Goal: Task Accomplishment & Management: Complete application form

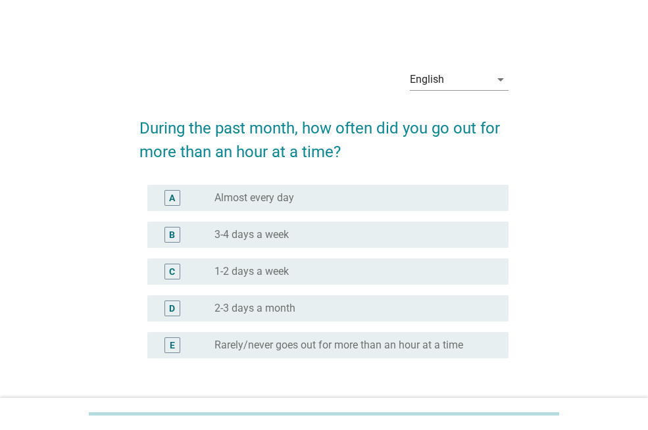
click at [366, 208] on div "A radio_button_unchecked Almost every day" at bounding box center [327, 198] width 361 height 26
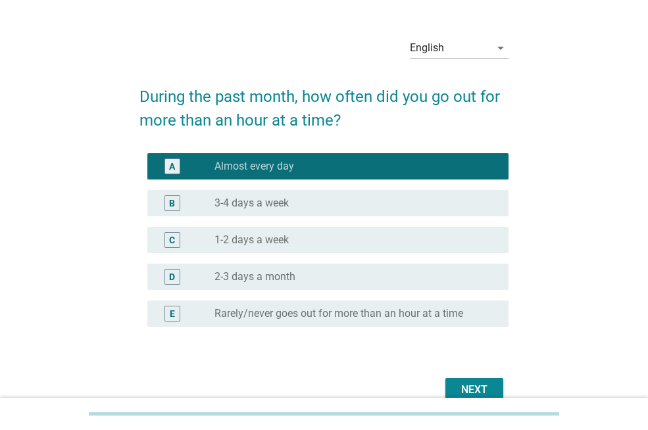
scroll to position [54, 0]
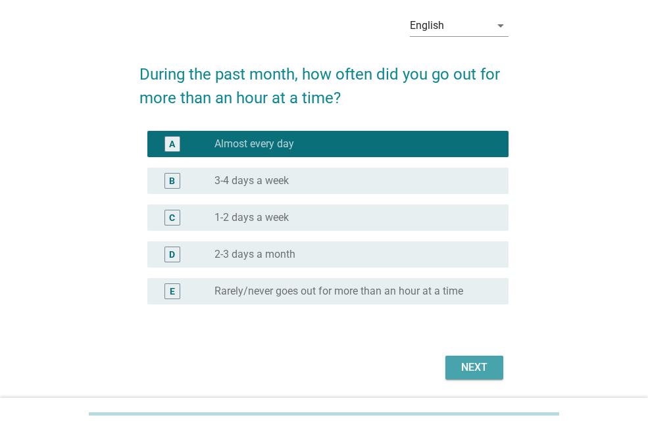
click at [480, 363] on div "Next" at bounding box center [474, 368] width 37 height 16
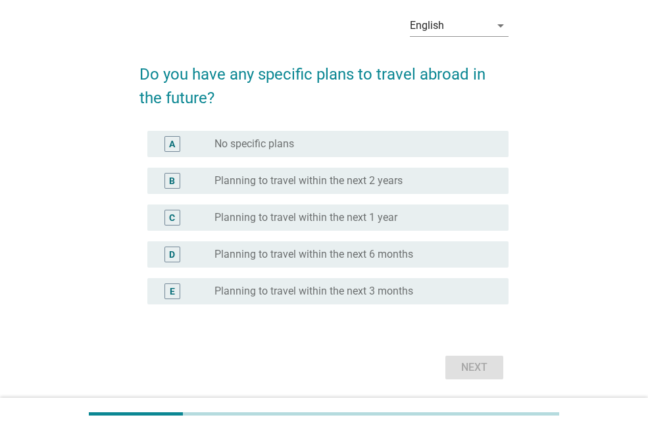
scroll to position [0, 0]
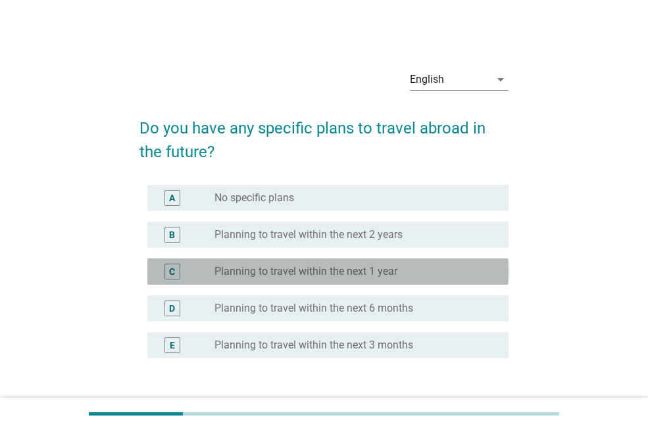
click at [439, 271] on div "radio_button_unchecked Planning to travel within the next 1 year" at bounding box center [351, 271] width 273 height 13
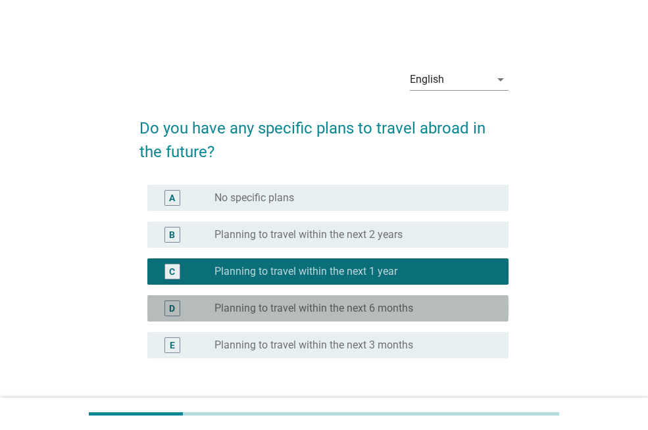
click at [440, 310] on div "radio_button_unchecked Planning to travel within the next 6 months" at bounding box center [351, 308] width 273 height 13
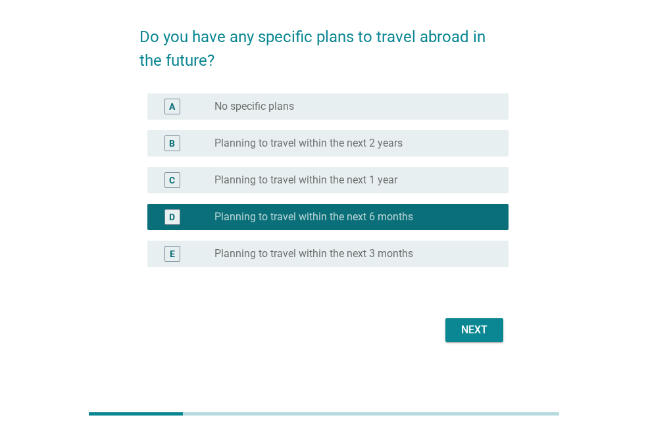
scroll to position [93, 0]
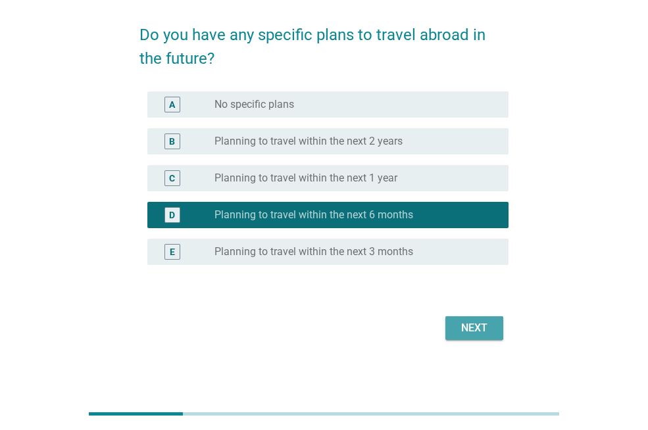
click at [485, 326] on div "Next" at bounding box center [474, 329] width 37 height 16
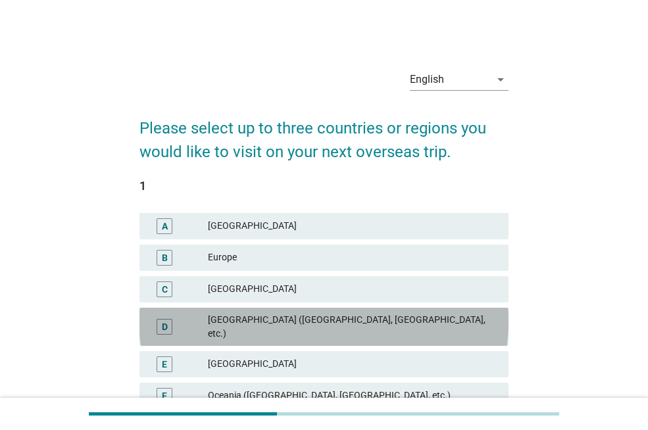
click at [473, 334] on div "D [GEOGRAPHIC_DATA] ([GEOGRAPHIC_DATA], [GEOGRAPHIC_DATA], etc.)" at bounding box center [324, 327] width 369 height 38
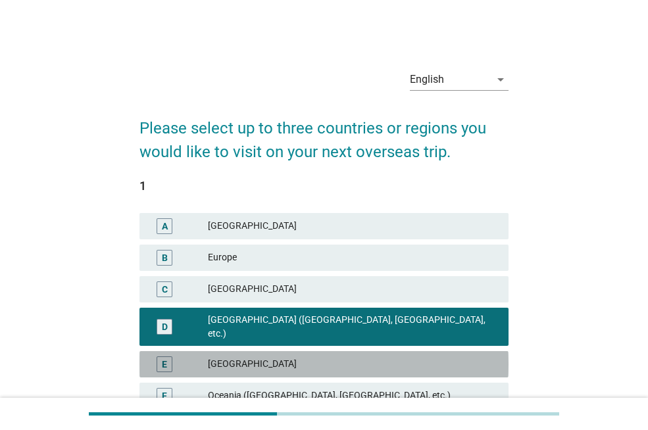
click at [463, 357] on div "[GEOGRAPHIC_DATA]" at bounding box center [353, 365] width 290 height 16
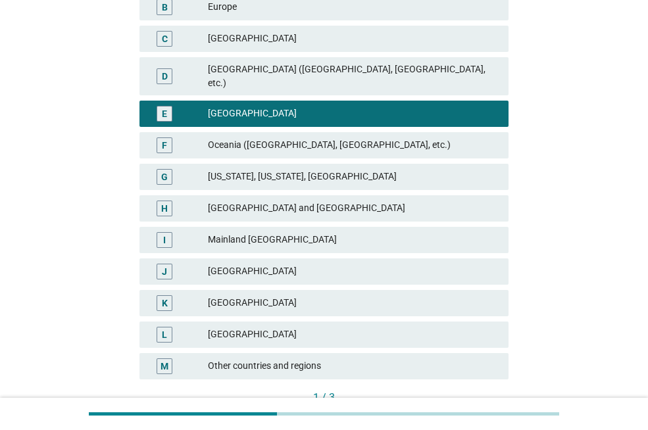
scroll to position [250, 0]
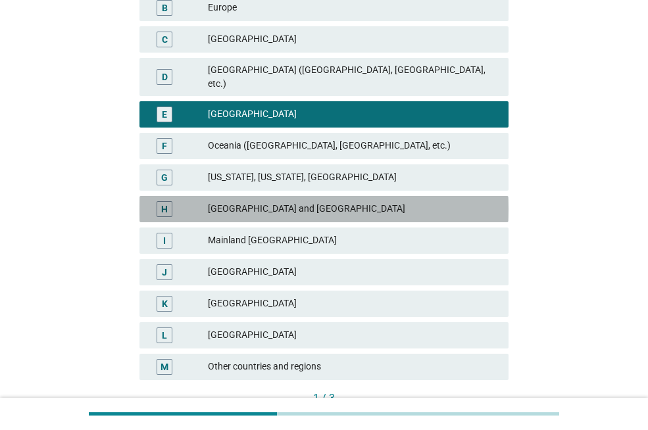
click at [448, 201] on div "[GEOGRAPHIC_DATA] and [GEOGRAPHIC_DATA]" at bounding box center [353, 209] width 290 height 16
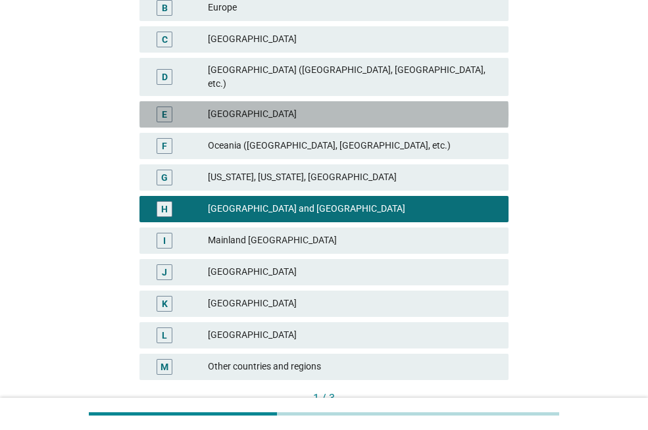
click at [449, 107] on div "[GEOGRAPHIC_DATA]" at bounding box center [353, 115] width 290 height 16
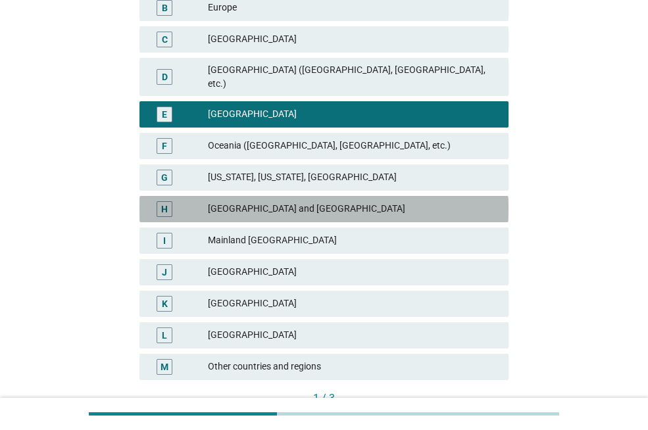
click at [432, 201] on div "[GEOGRAPHIC_DATA] and [GEOGRAPHIC_DATA]" at bounding box center [353, 209] width 290 height 16
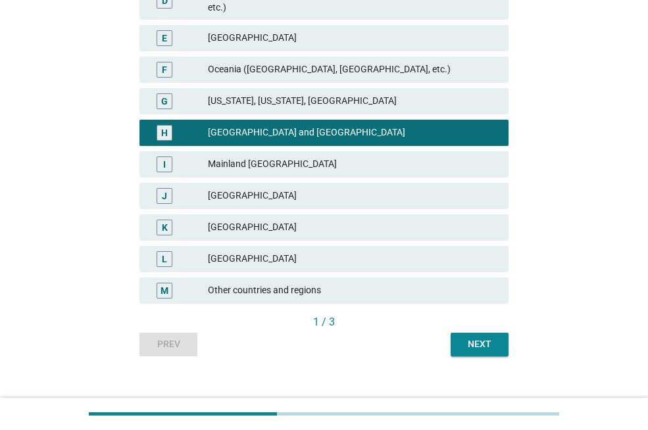
scroll to position [331, 0]
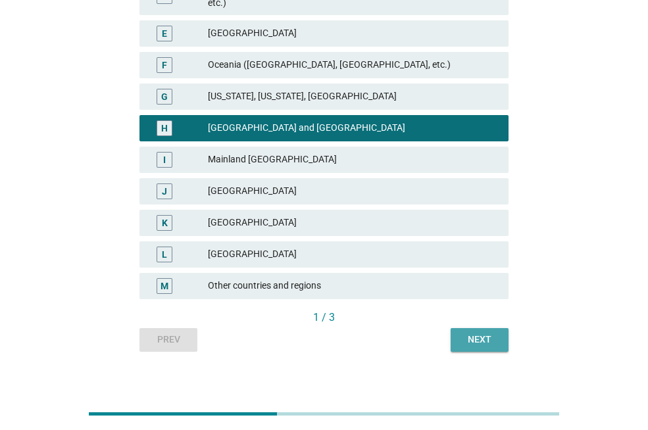
click at [490, 333] on div "Next" at bounding box center [479, 340] width 37 height 14
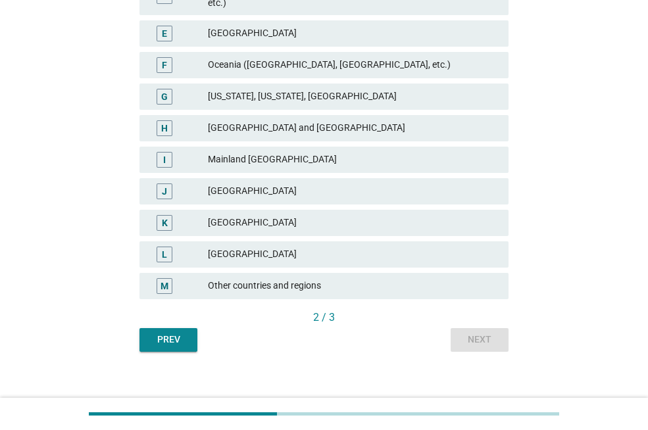
scroll to position [0, 0]
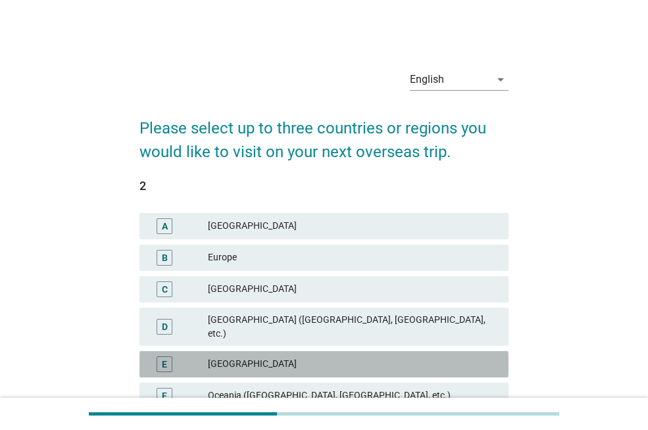
click at [390, 357] on div "[GEOGRAPHIC_DATA]" at bounding box center [353, 365] width 290 height 16
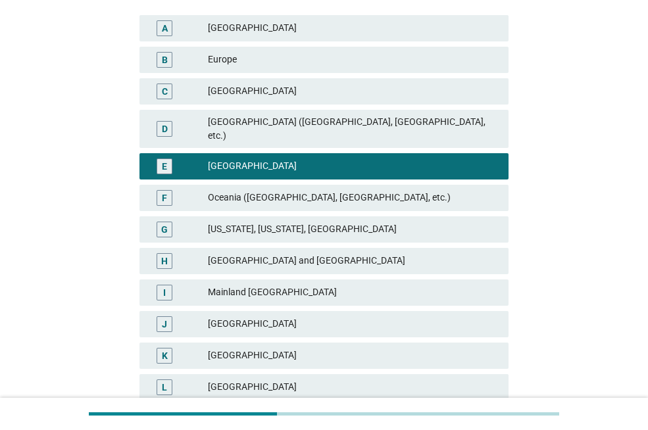
scroll to position [218, 0]
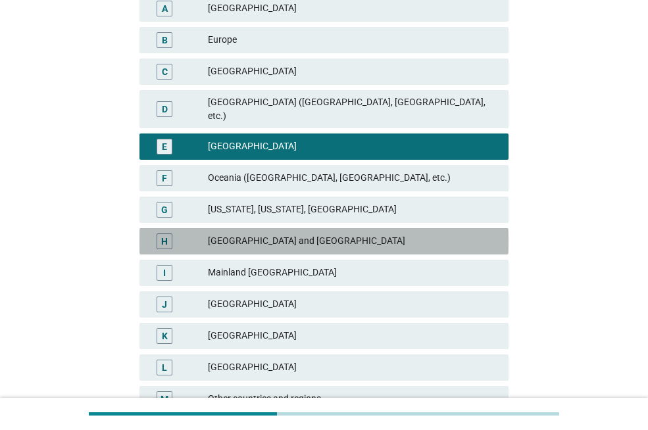
click at [403, 234] on div "[GEOGRAPHIC_DATA] and [GEOGRAPHIC_DATA]" at bounding box center [353, 242] width 290 height 16
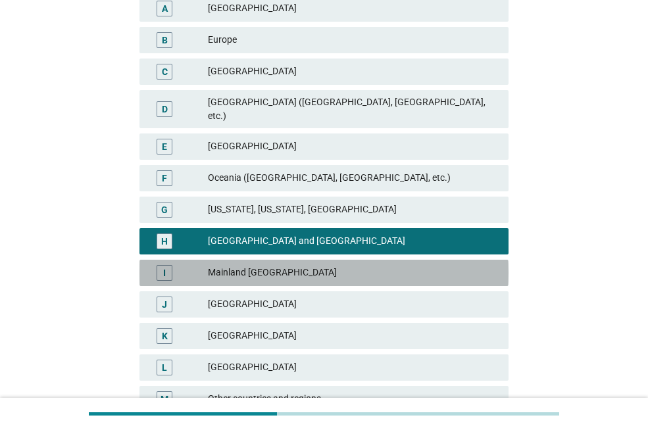
click at [387, 265] on div "Mainland [GEOGRAPHIC_DATA]" at bounding box center [353, 273] width 290 height 16
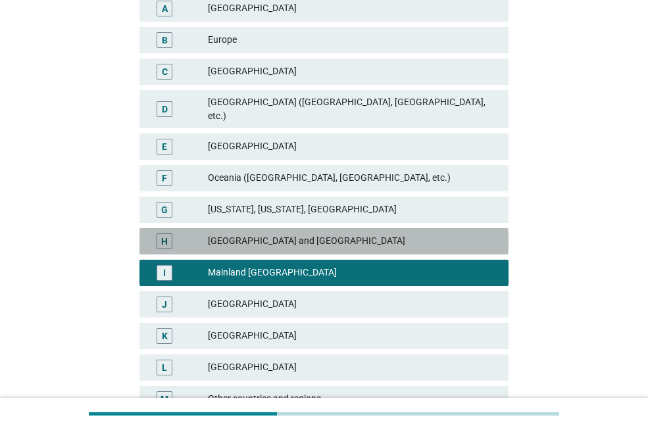
click at [387, 234] on div "[GEOGRAPHIC_DATA] and [GEOGRAPHIC_DATA]" at bounding box center [353, 242] width 290 height 16
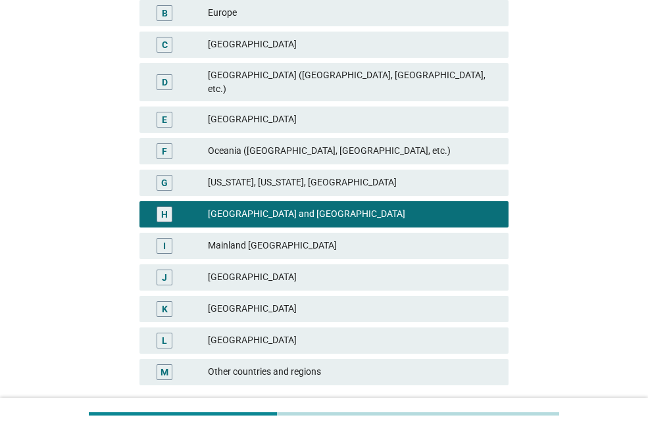
scroll to position [247, 0]
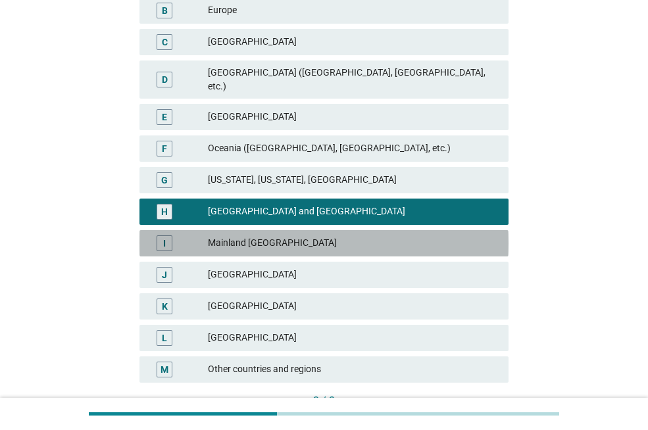
click at [451, 236] on div "Mainland [GEOGRAPHIC_DATA]" at bounding box center [353, 244] width 290 height 16
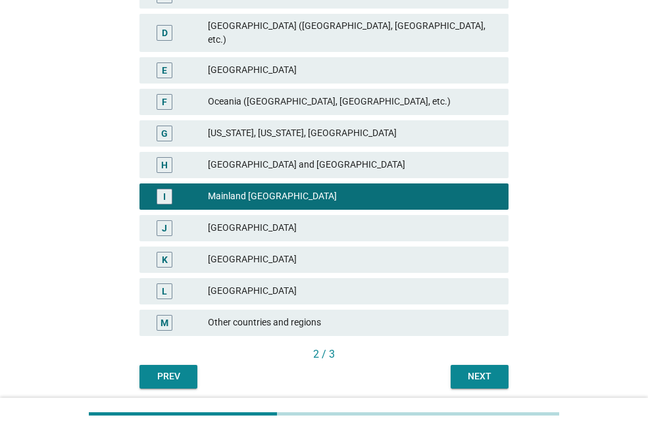
scroll to position [331, 0]
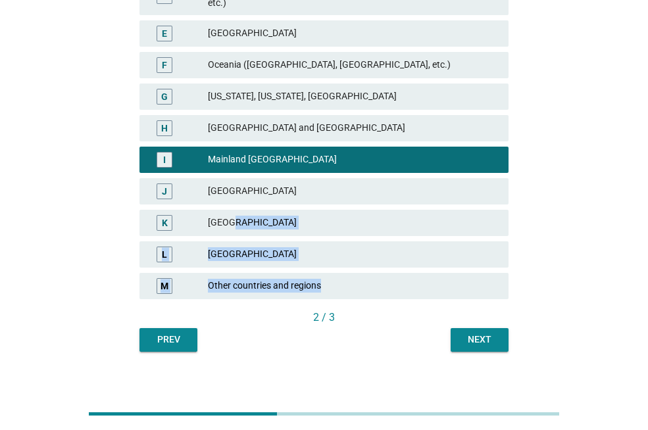
drag, startPoint x: 654, startPoint y: 167, endPoint x: 513, endPoint y: 296, distance: 191.9
click at [516, 294] on div "English arrow_drop_down Please select up to three countries or regions you woul…" at bounding box center [324, 39] width 648 height 741
click at [481, 333] on div "Next" at bounding box center [479, 340] width 37 height 14
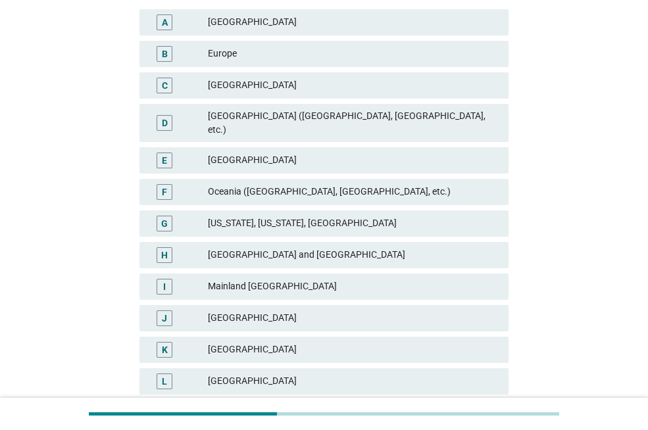
scroll to position [215, 0]
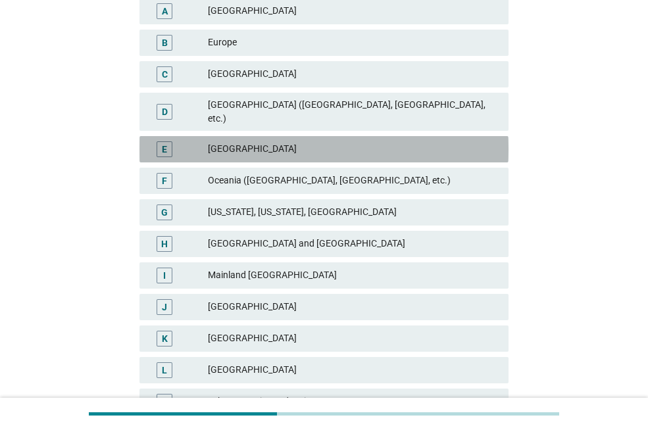
click at [431, 142] on div "[GEOGRAPHIC_DATA]" at bounding box center [353, 150] width 290 height 16
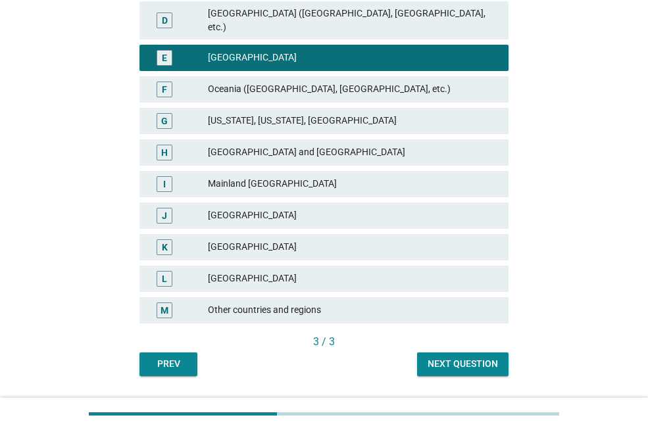
scroll to position [331, 0]
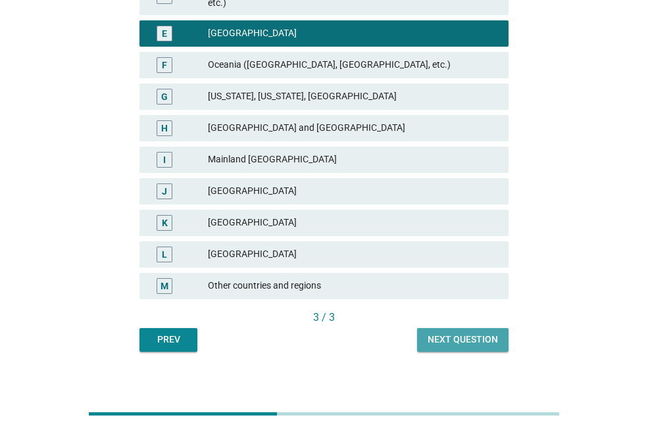
click at [473, 333] on div "Next question" at bounding box center [463, 340] width 70 height 14
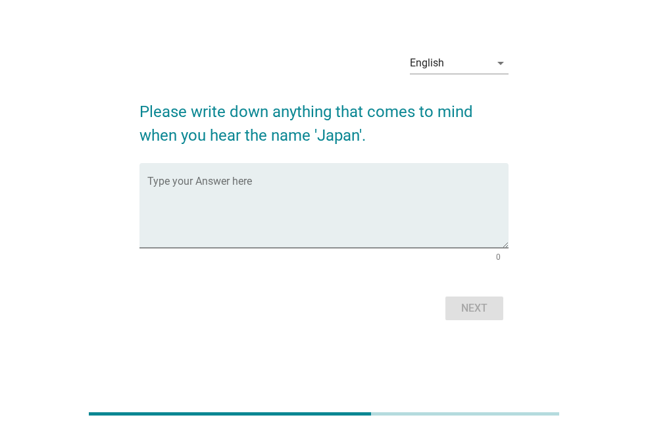
scroll to position [0, 0]
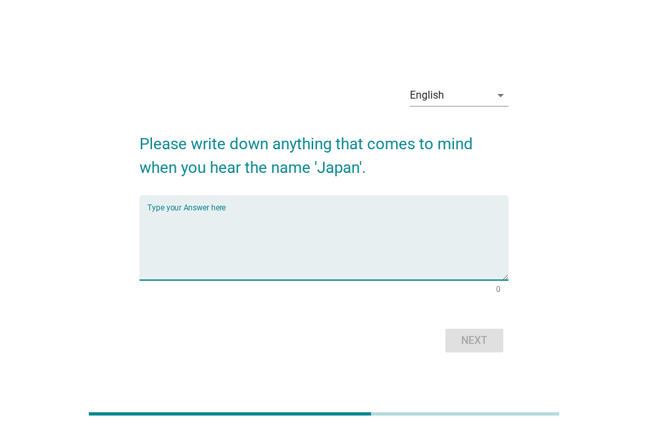
click at [425, 224] on textarea "Type your Answer here" at bounding box center [327, 245] width 361 height 69
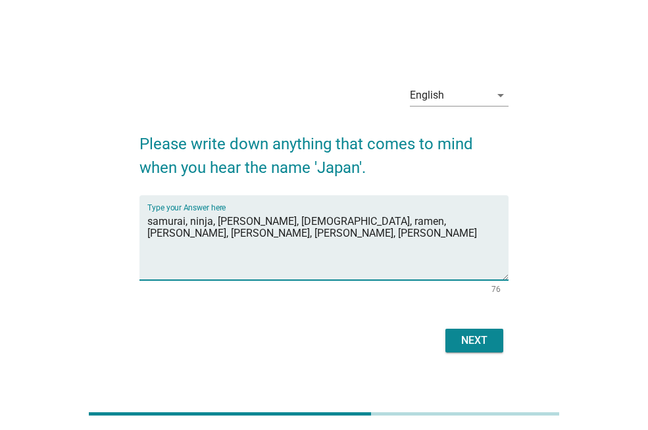
type textarea "samurai, ninja, [PERSON_NAME], [DEMOGRAPHIC_DATA], ramen, [PERSON_NAME], [PERSO…"
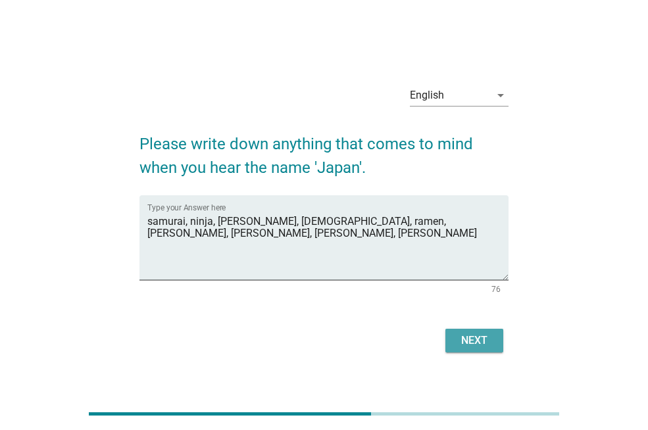
click at [471, 335] on div "Next" at bounding box center [474, 341] width 37 height 16
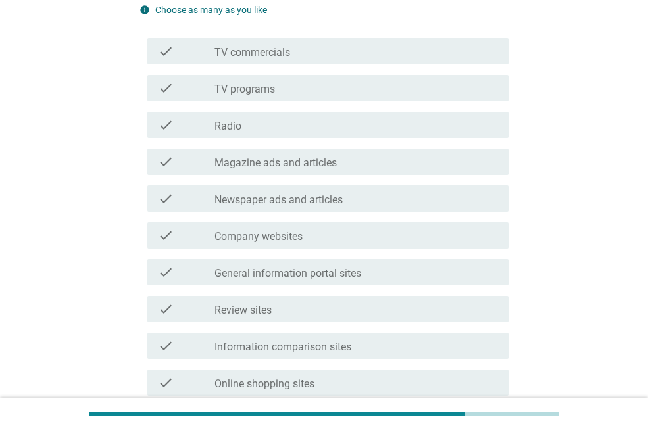
scroll to position [162, 0]
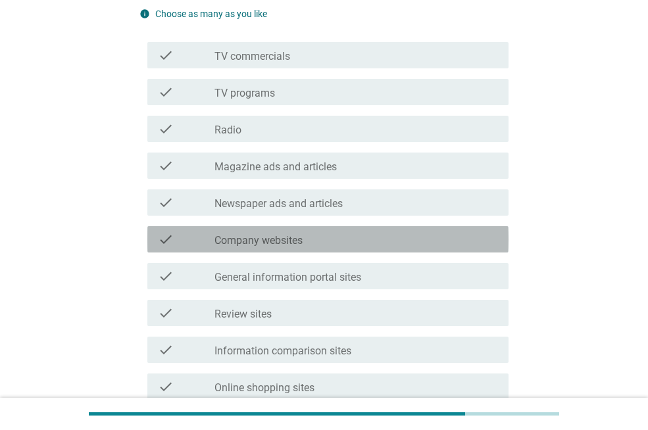
click at [382, 242] on div "check_box_outline_blank Company websites" at bounding box center [357, 240] width 284 height 16
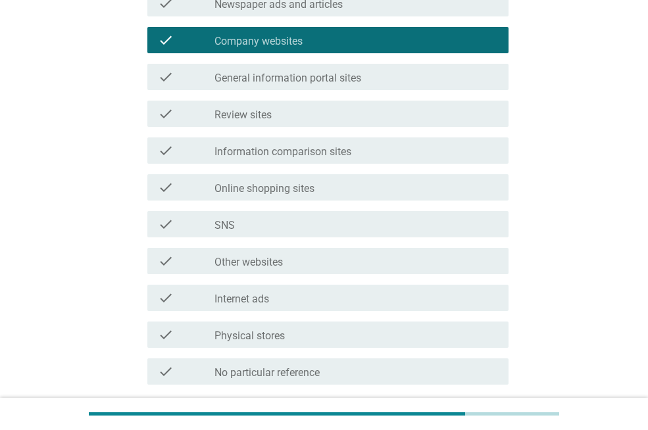
scroll to position [370, 0]
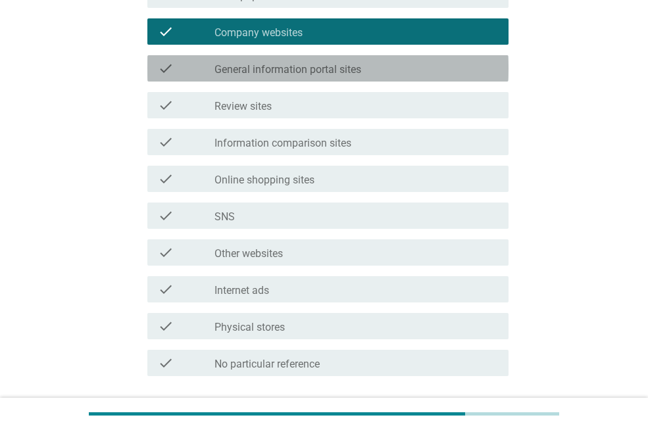
click at [431, 61] on div "check_box_outline_blank General information portal sites" at bounding box center [357, 69] width 284 height 16
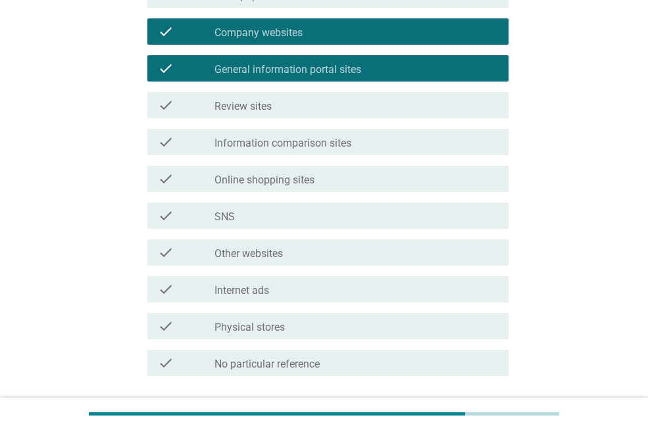
click at [410, 255] on div "check_box_outline_blank Other websites" at bounding box center [357, 253] width 284 height 16
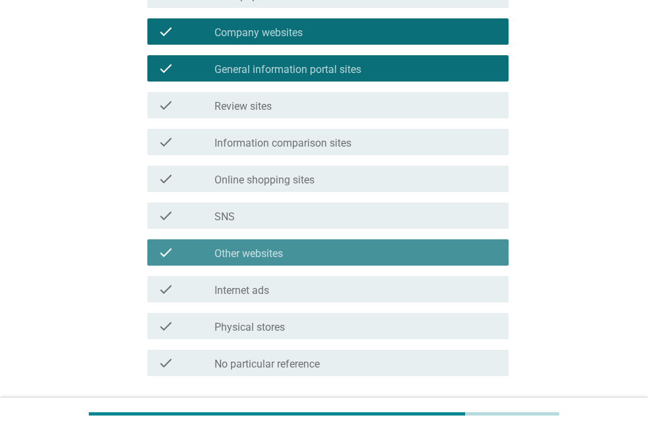
click at [410, 255] on div "check_box_outline_blank Other websites" at bounding box center [357, 253] width 284 height 16
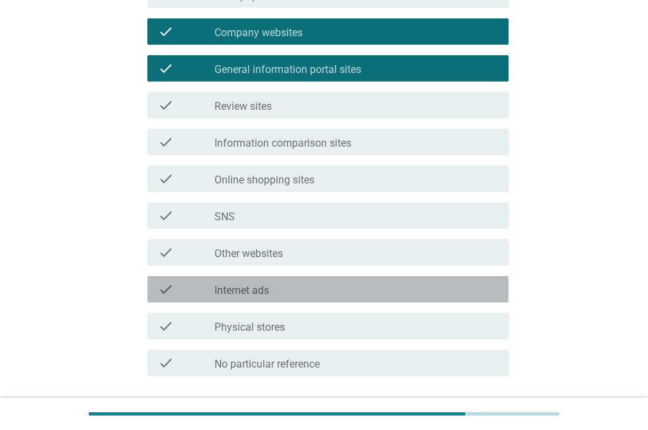
click at [396, 292] on div "check_box_outline_blank Internet ads" at bounding box center [357, 290] width 284 height 16
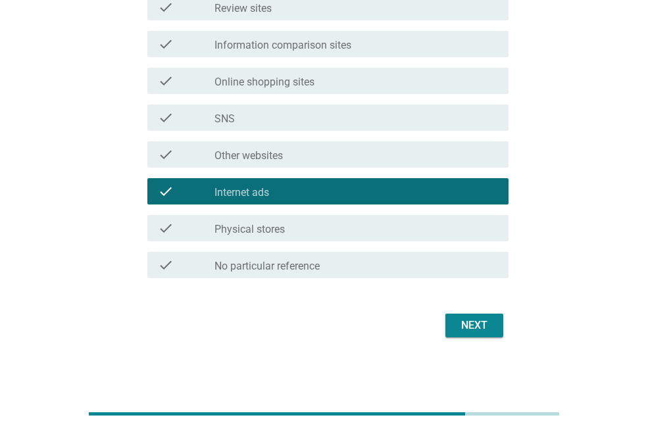
scroll to position [468, 0]
click at [480, 324] on div "Next" at bounding box center [474, 326] width 37 height 16
